Goal: Check status: Check status

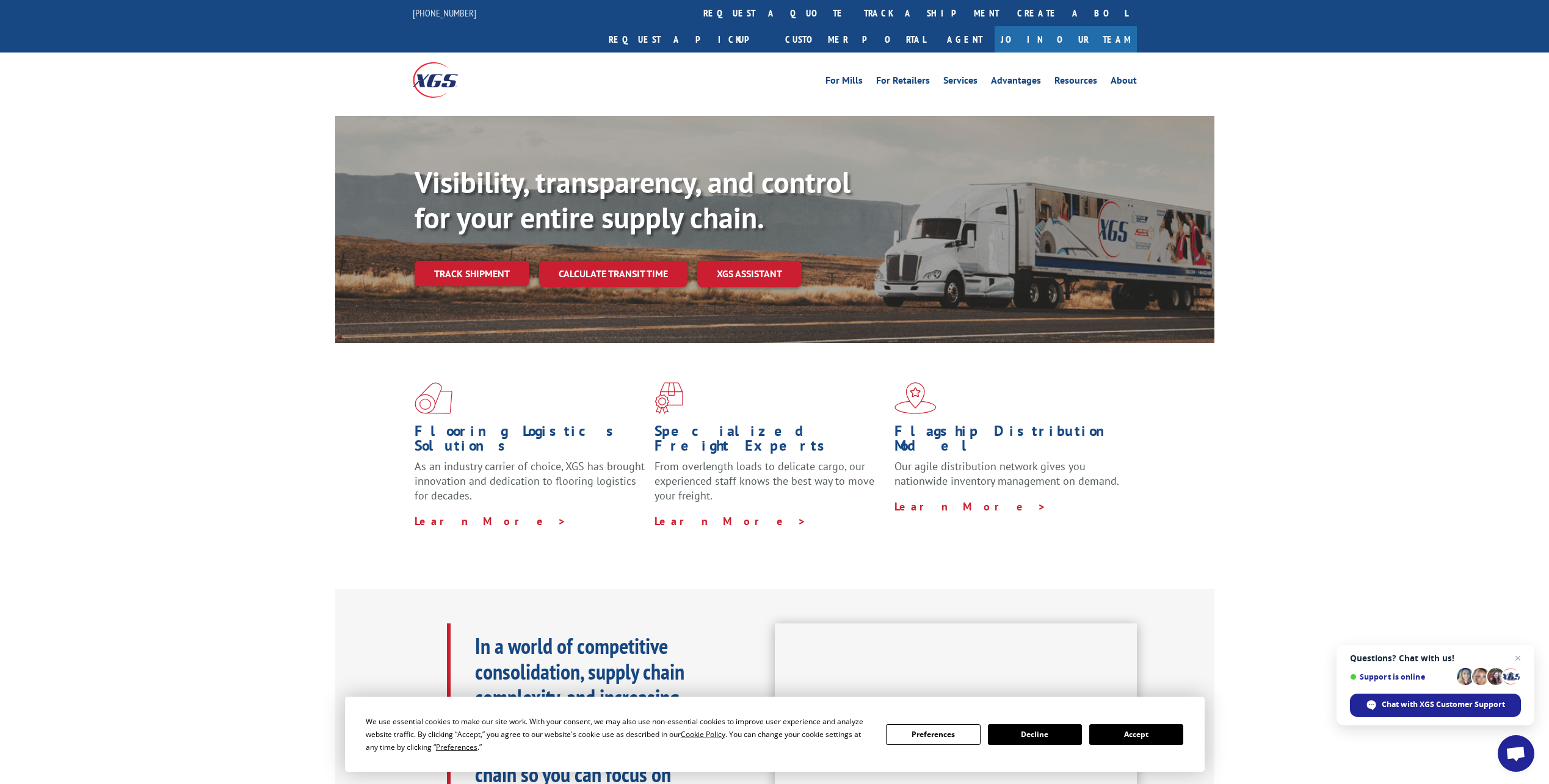
drag, startPoint x: 482, startPoint y: 248, endPoint x: 1363, endPoint y: 249, distance: 881.0
click at [484, 261] on link "Track shipment" at bounding box center [472, 274] width 115 height 25
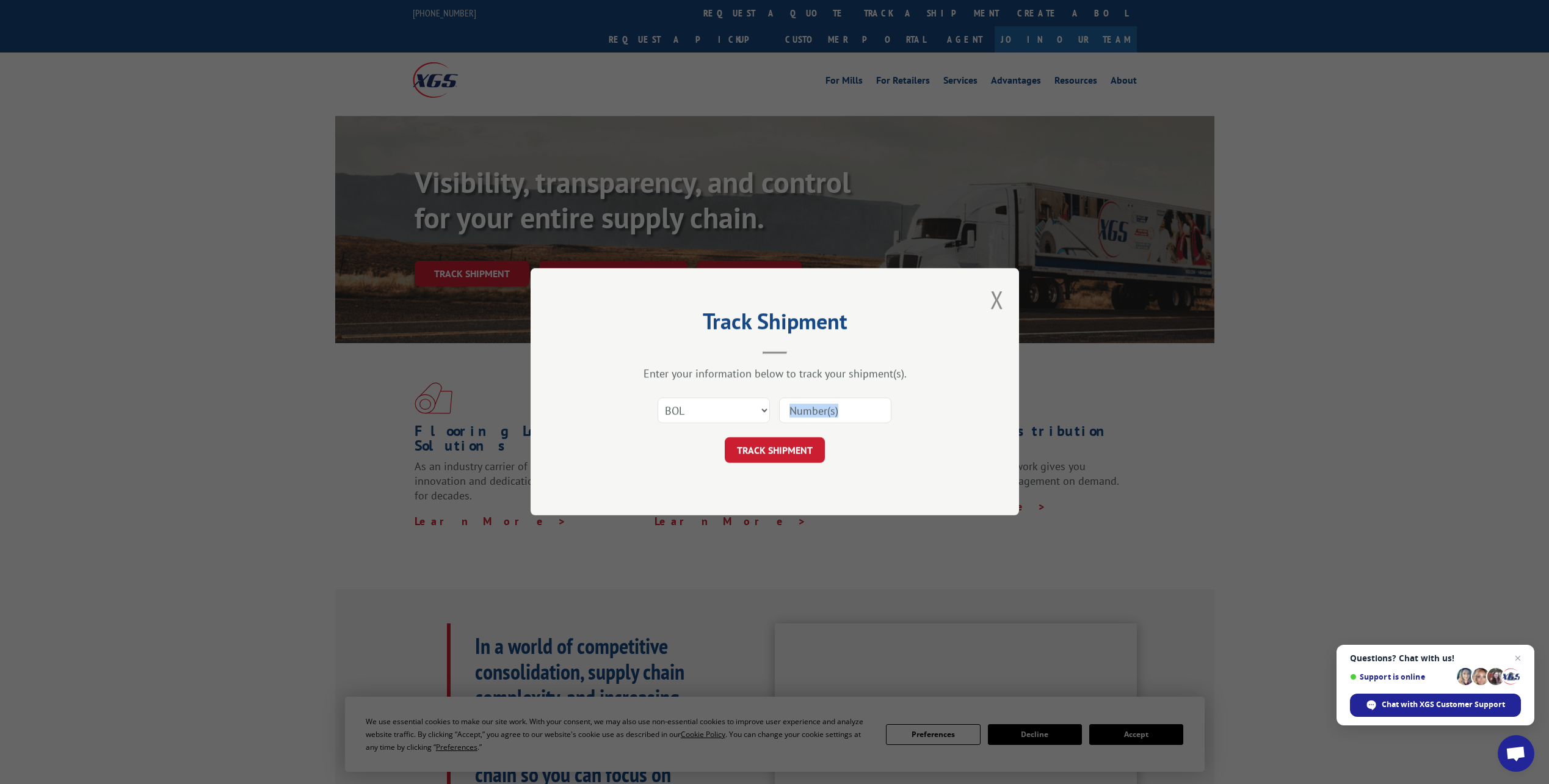
click at [860, 414] on input at bounding box center [835, 411] width 113 height 25
paste input "5178065"
type input "5178065"
click at [806, 442] on button "TRACK SHIPMENT" at bounding box center [774, 451] width 100 height 25
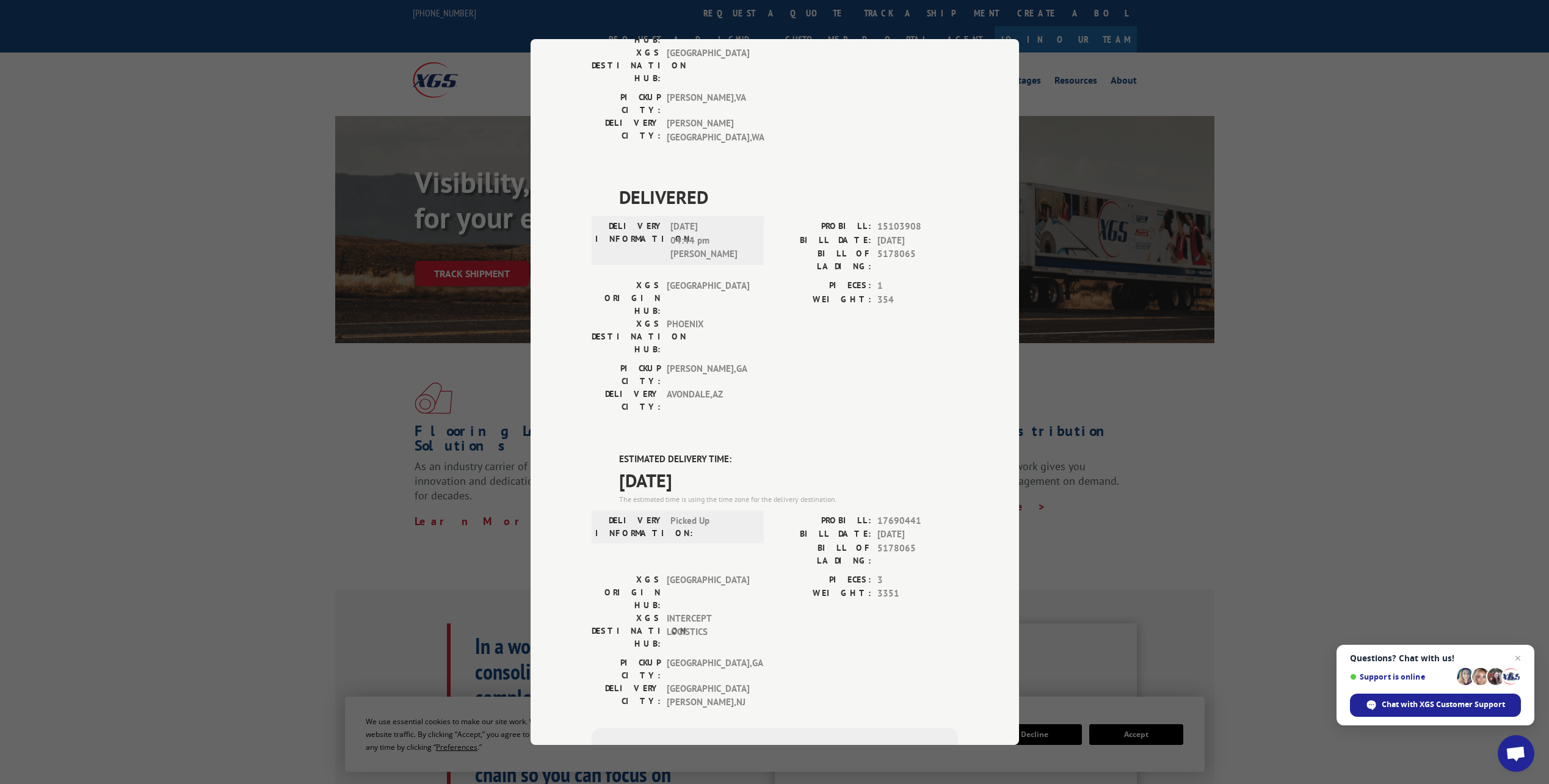
scroll to position [259, 0]
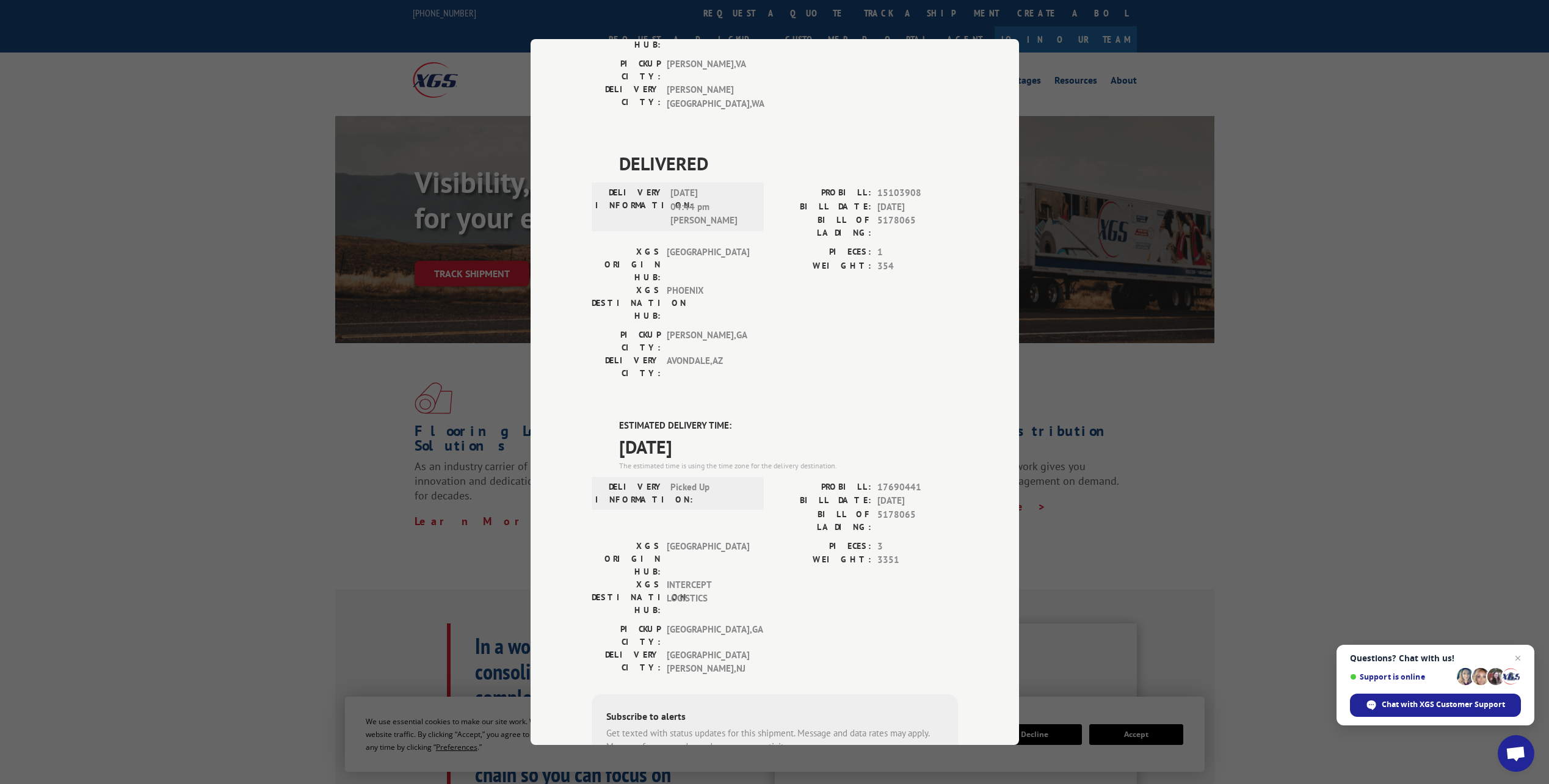
click at [641, 771] on input "+1 (___) ___-____" at bounding box center [669, 784] width 116 height 25
type input "[PHONE_NUMBER]"
click at [769, 771] on button "SUBSCRIBE" at bounding box center [772, 784] width 71 height 25
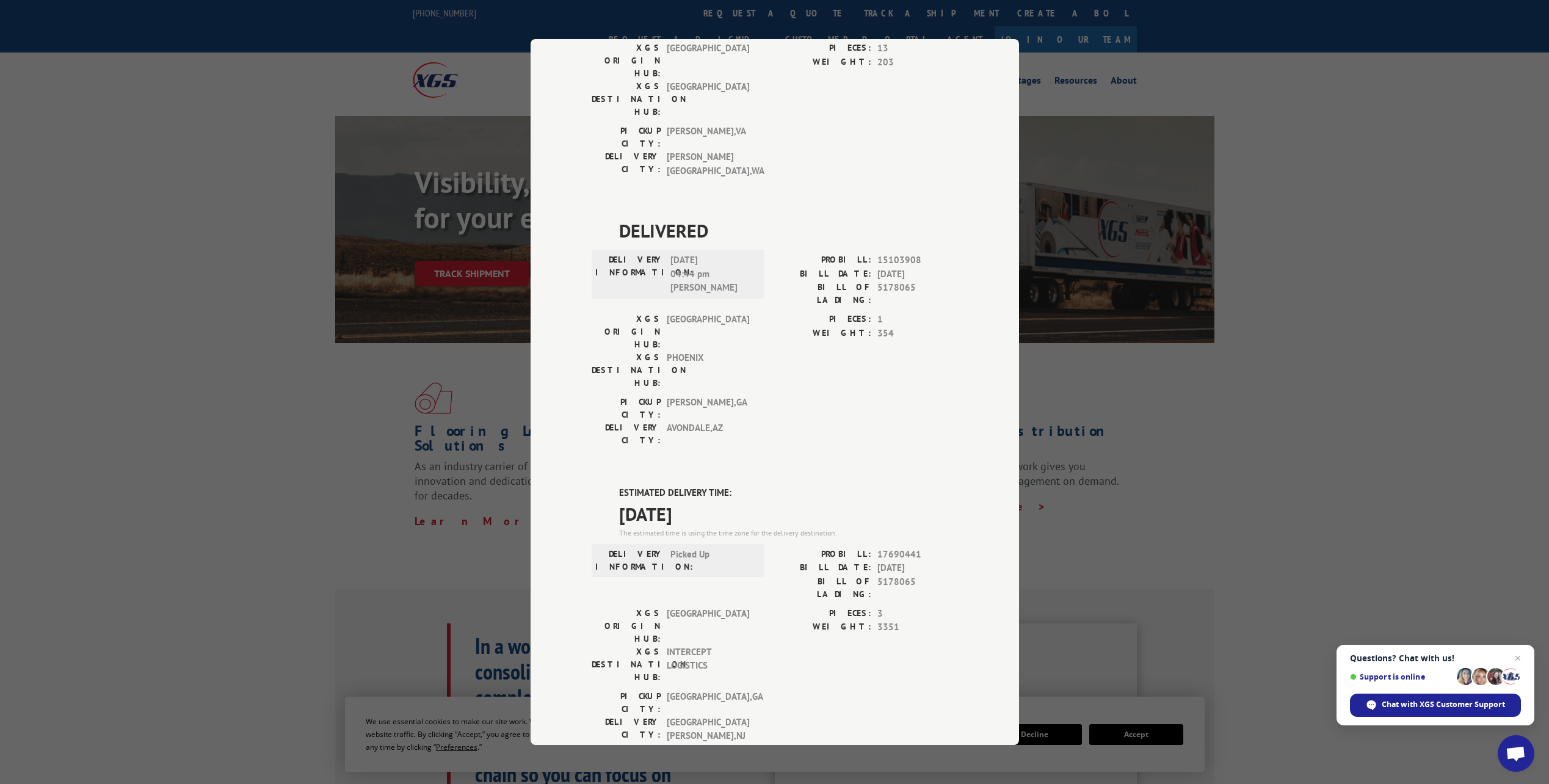
click at [1340, 105] on div "Track Shipment DELIVERED DELIVERY INFORMATION: [DATE] 08:16 am [PERSON_NAME]: 1…" at bounding box center [774, 392] width 1549 height 784
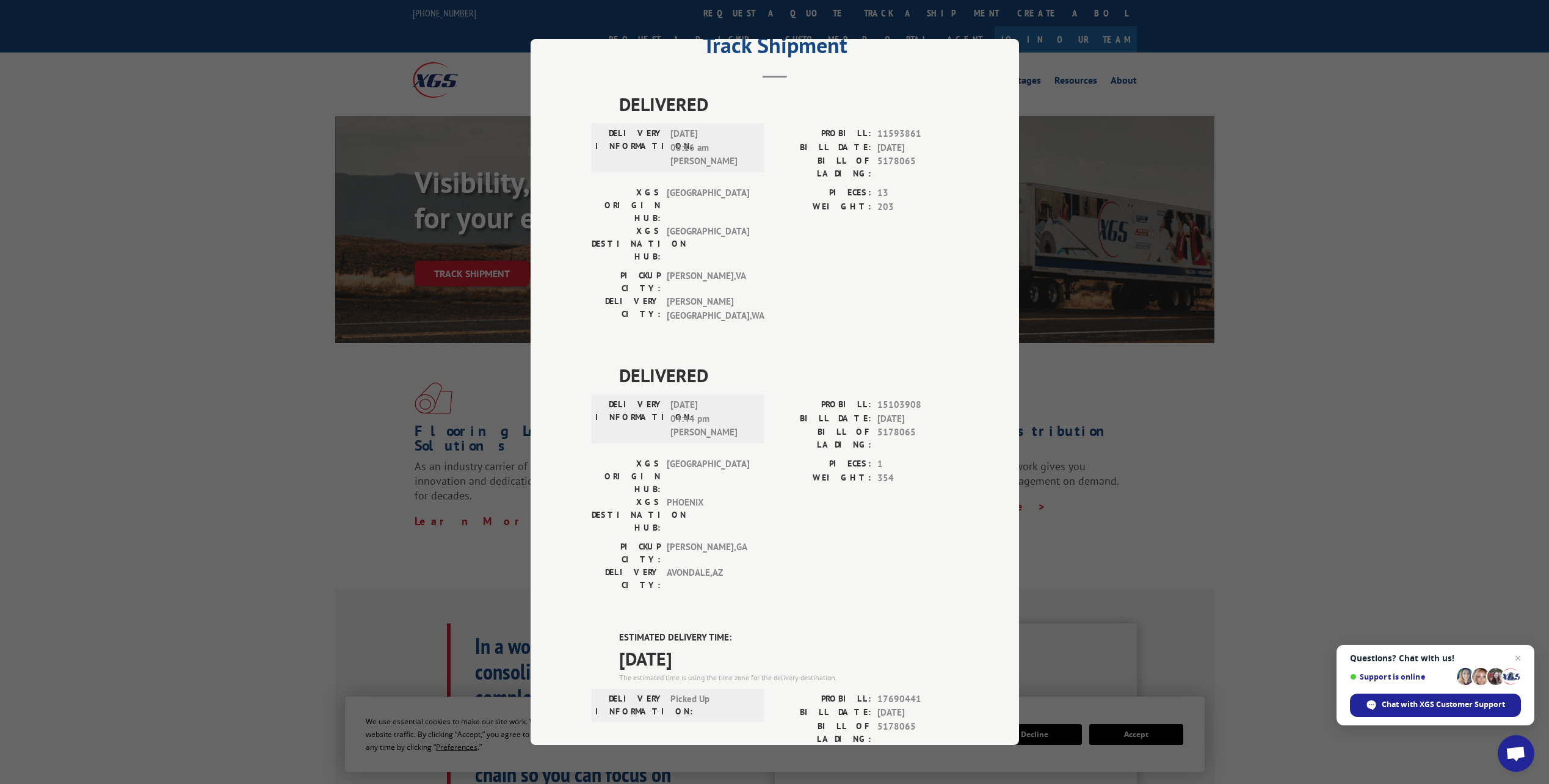
scroll to position [0, 0]
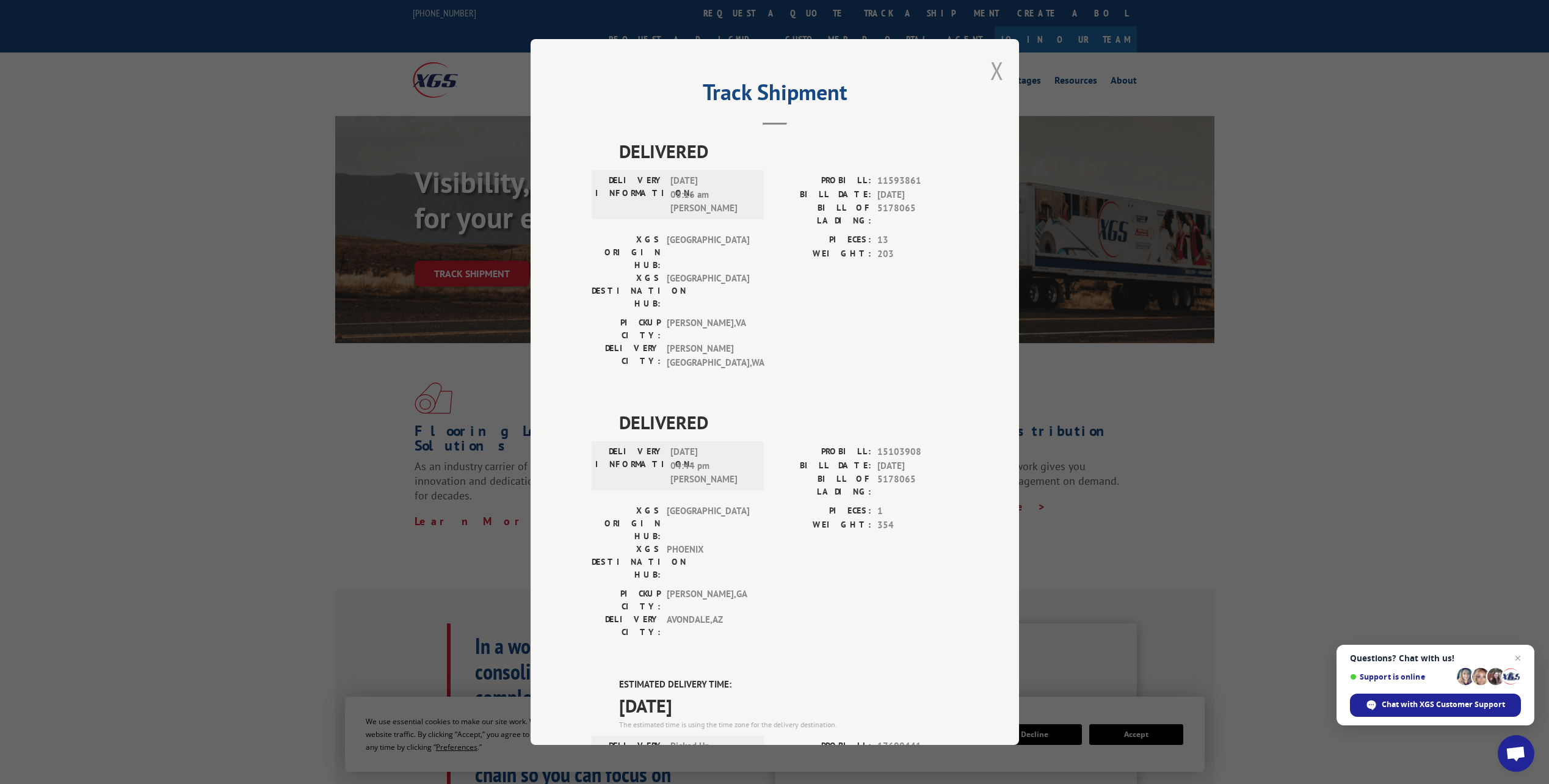
click at [990, 69] on button "Close modal" at bounding box center [997, 70] width 13 height 32
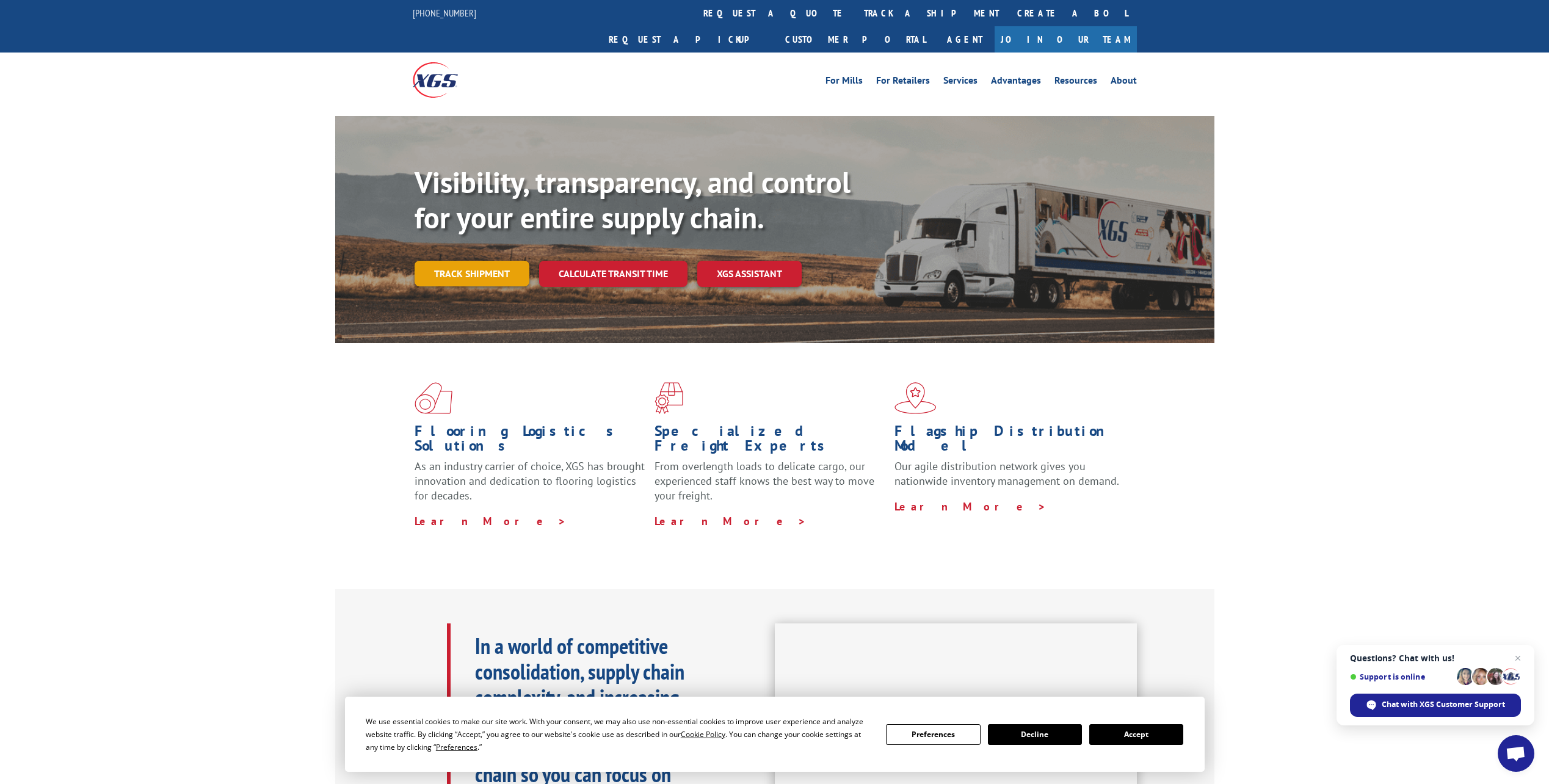
click at [494, 261] on link "Track shipment" at bounding box center [472, 274] width 115 height 25
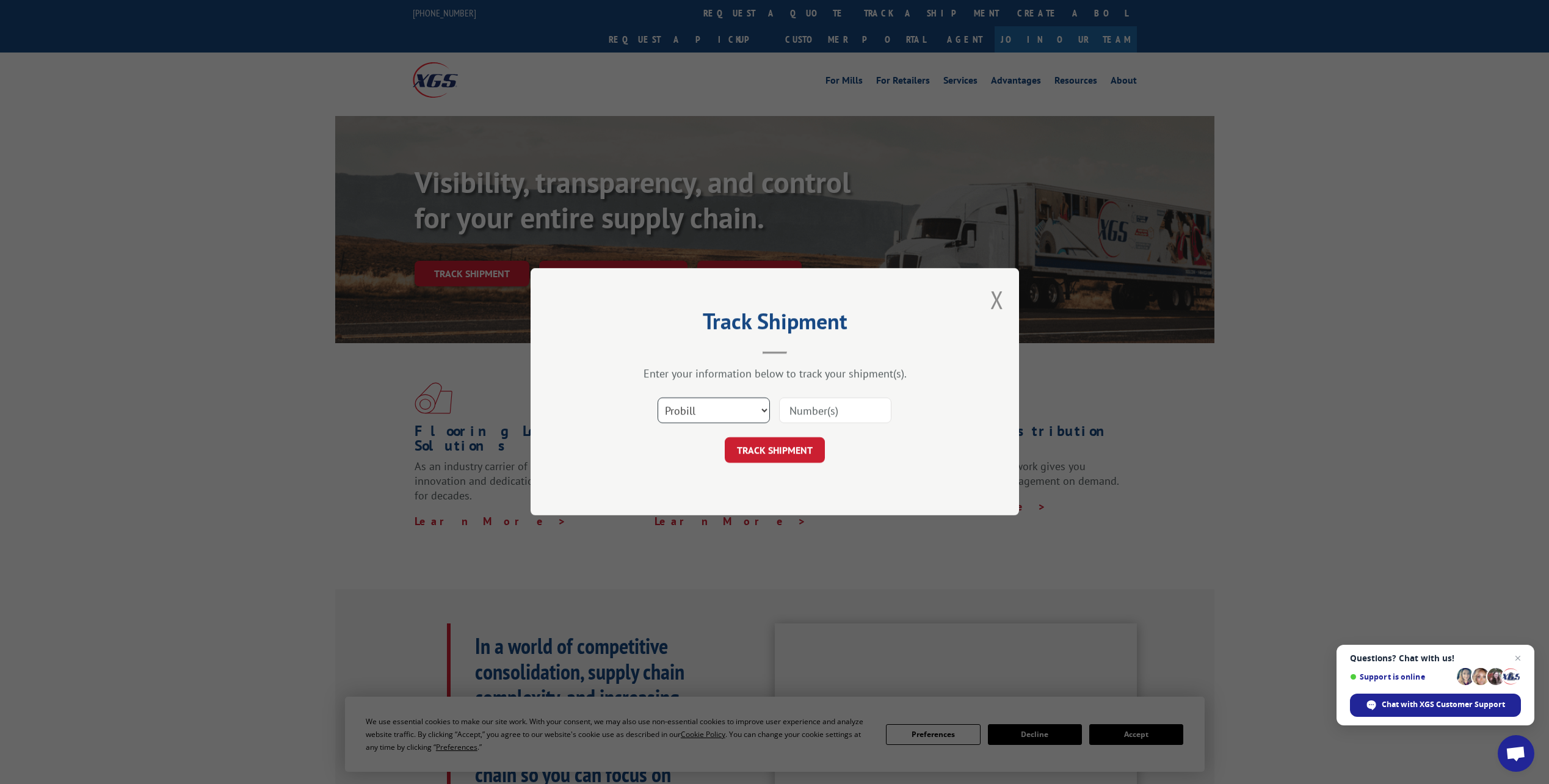
click at [722, 416] on select "Select category... Probill BOL PO" at bounding box center [713, 411] width 113 height 25
select select "bol"
click at [657, 398] on select "Select category... Probill BOL PO" at bounding box center [713, 411] width 113 height 25
click at [809, 417] on input at bounding box center [835, 411] width 113 height 25
paste input "6200043357"
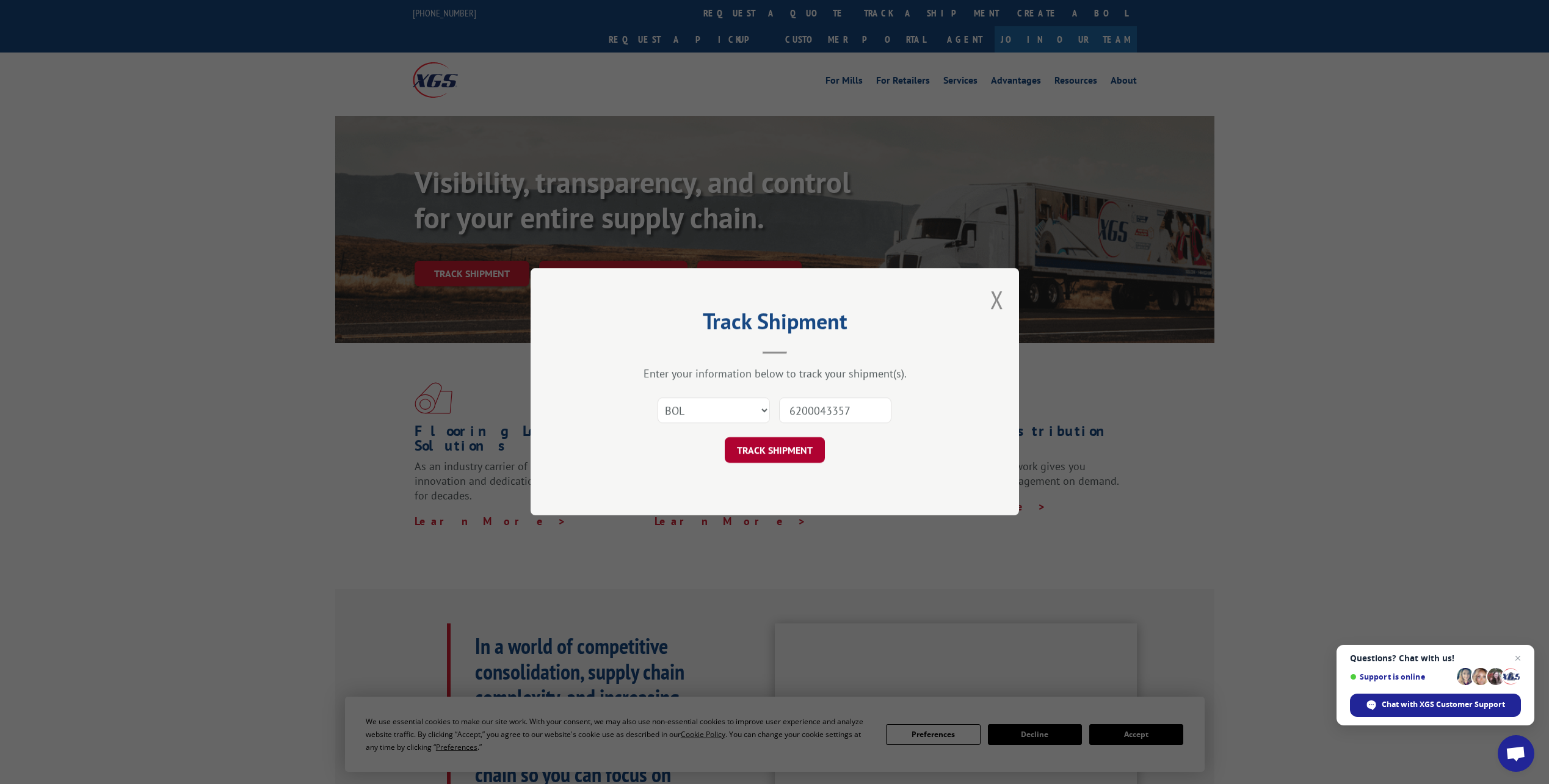
type input "6200043357"
click at [790, 450] on button "TRACK SHIPMENT" at bounding box center [774, 451] width 100 height 25
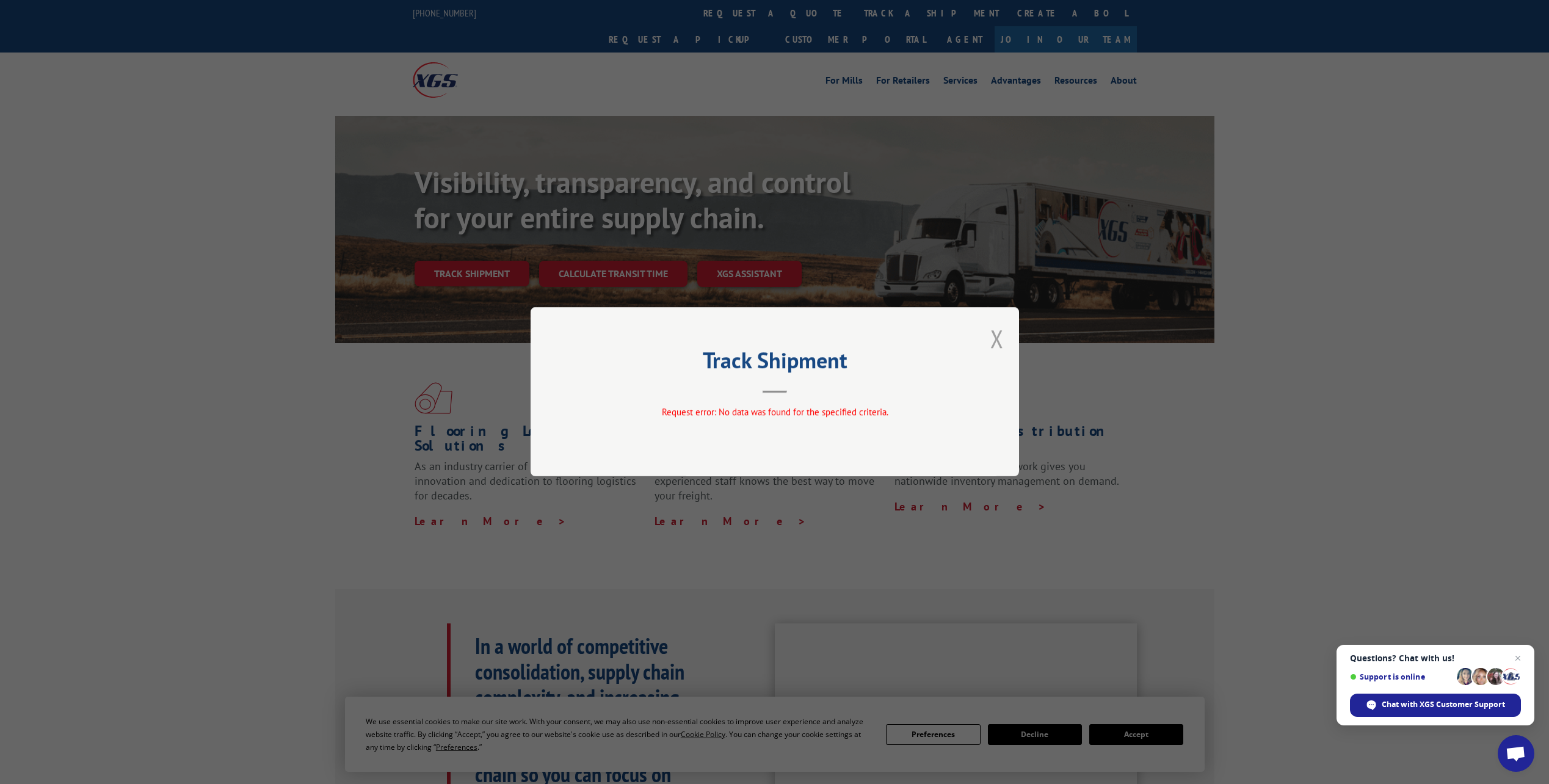
click at [991, 342] on button "Close modal" at bounding box center [997, 339] width 13 height 32
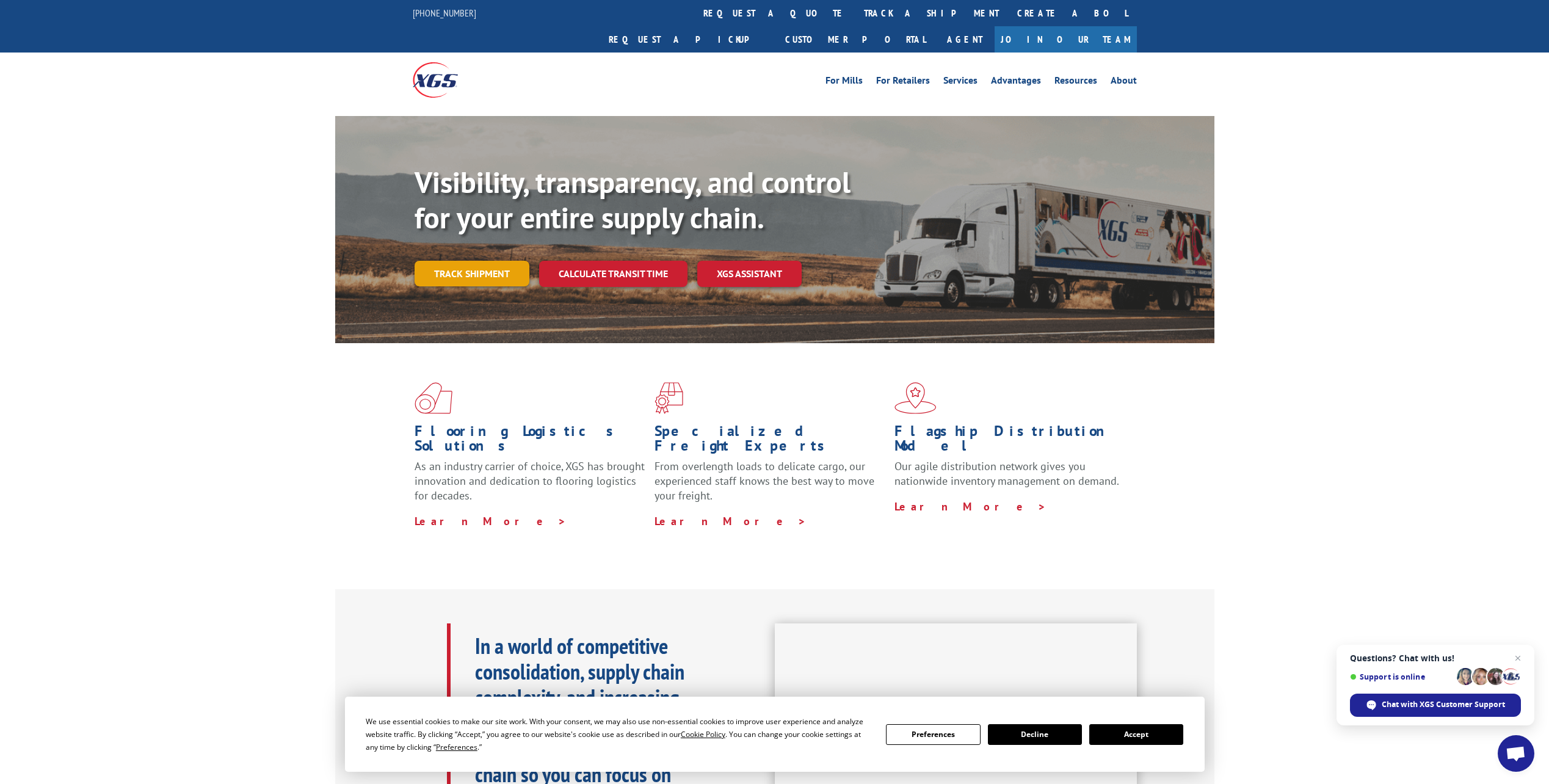
click at [438, 261] on link "Track shipment" at bounding box center [472, 274] width 115 height 25
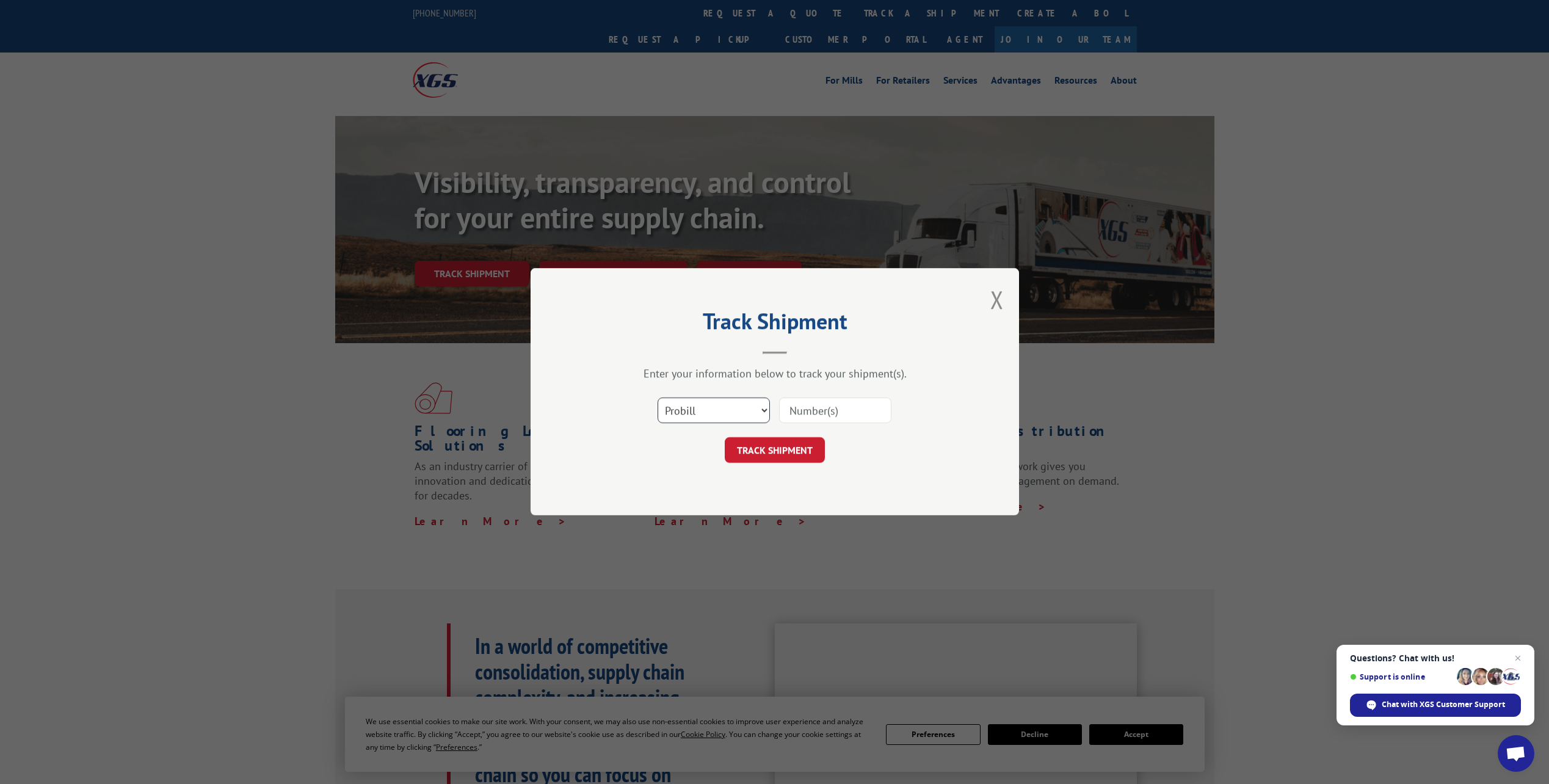
click at [700, 415] on select "Select category... Probill BOL PO" at bounding box center [713, 411] width 113 height 25
click at [825, 414] on input at bounding box center [835, 411] width 113 height 25
paste input "6200043357"
type input "6200043357"
click at [789, 444] on button "TRACK SHIPMENT" at bounding box center [774, 451] width 100 height 25
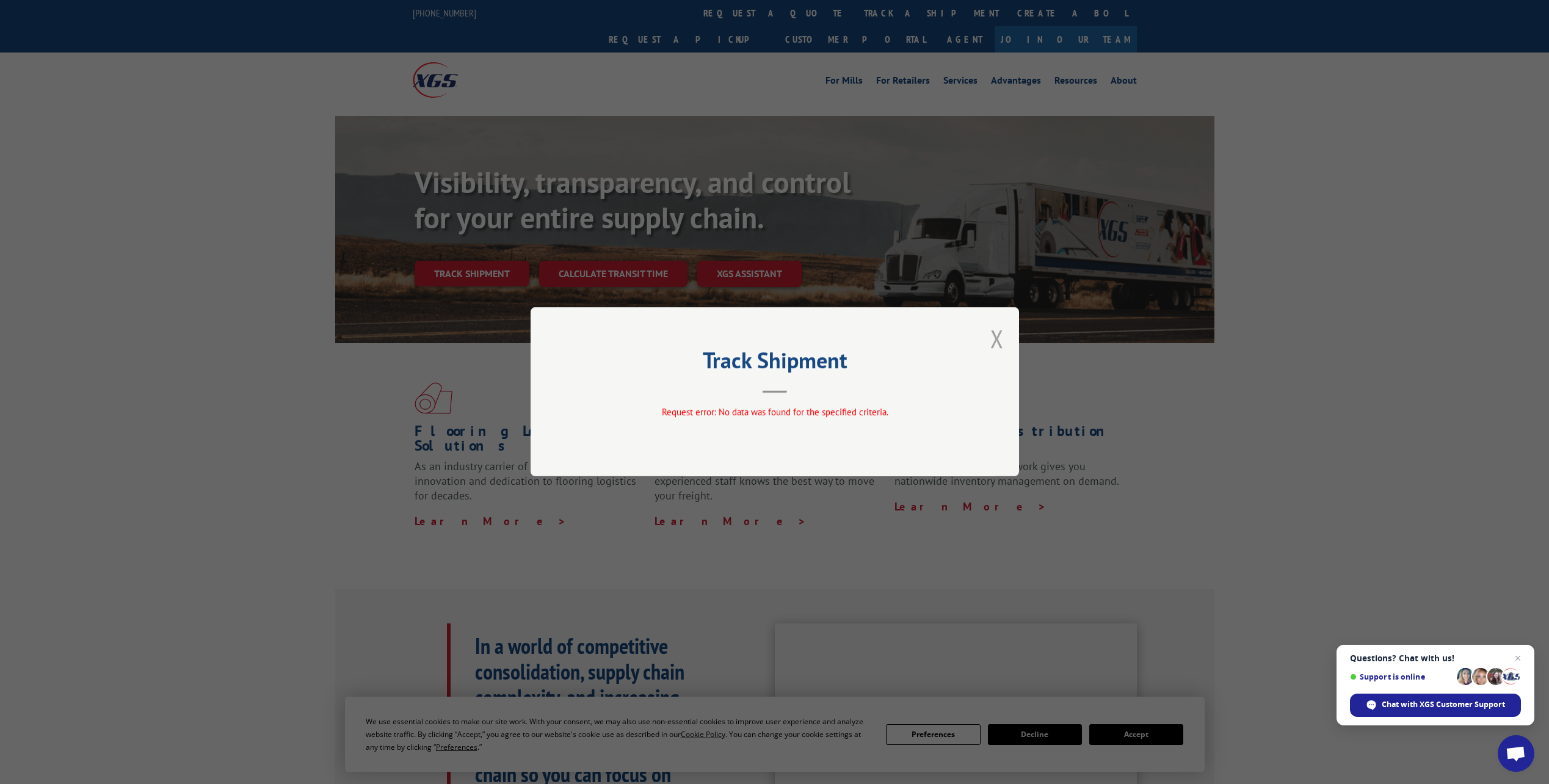
click at [1004, 345] on button "Close modal" at bounding box center [997, 339] width 13 height 32
